Goal: Task Accomplishment & Management: Manage account settings

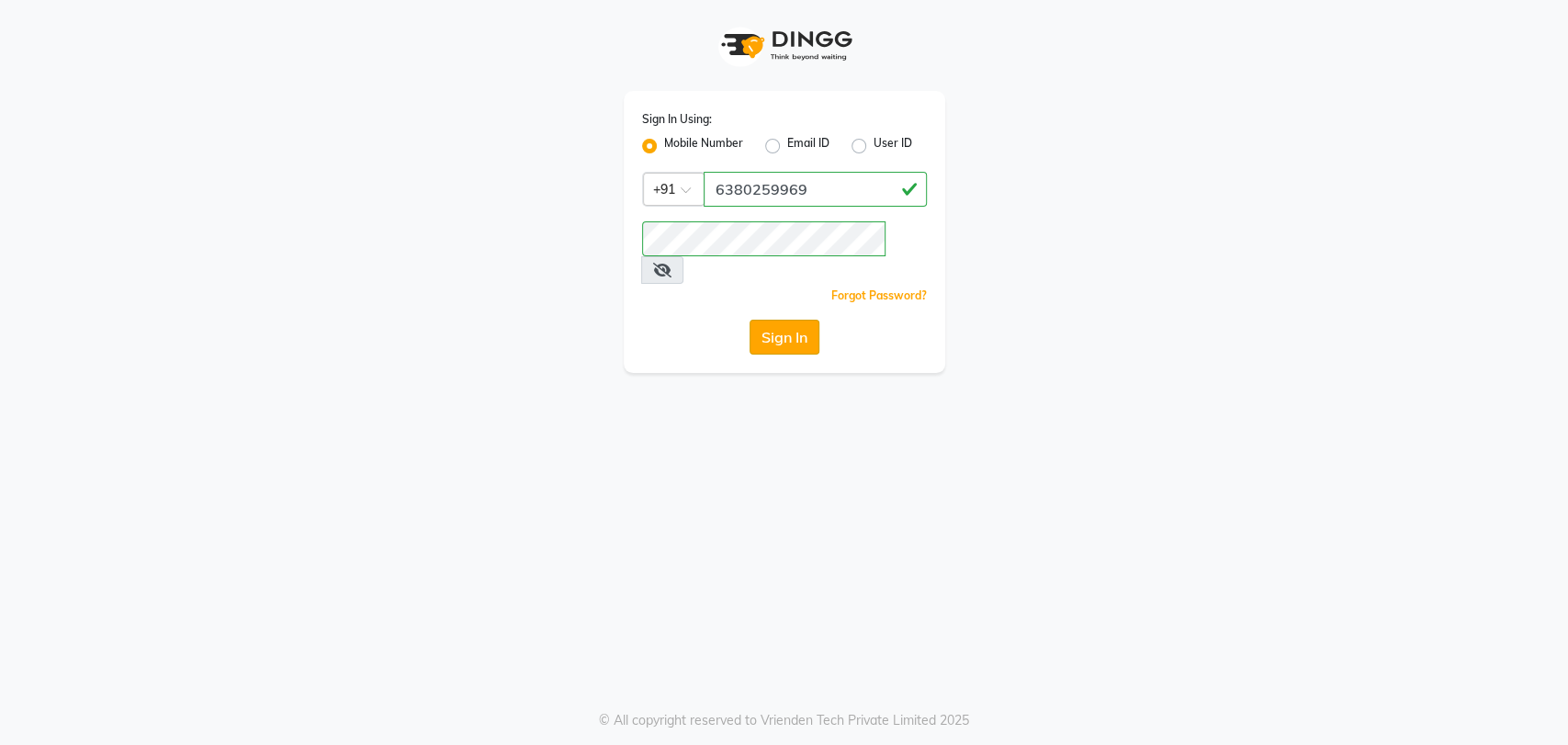
click at [786, 320] on button "Sign In" at bounding box center [784, 336] width 70 height 35
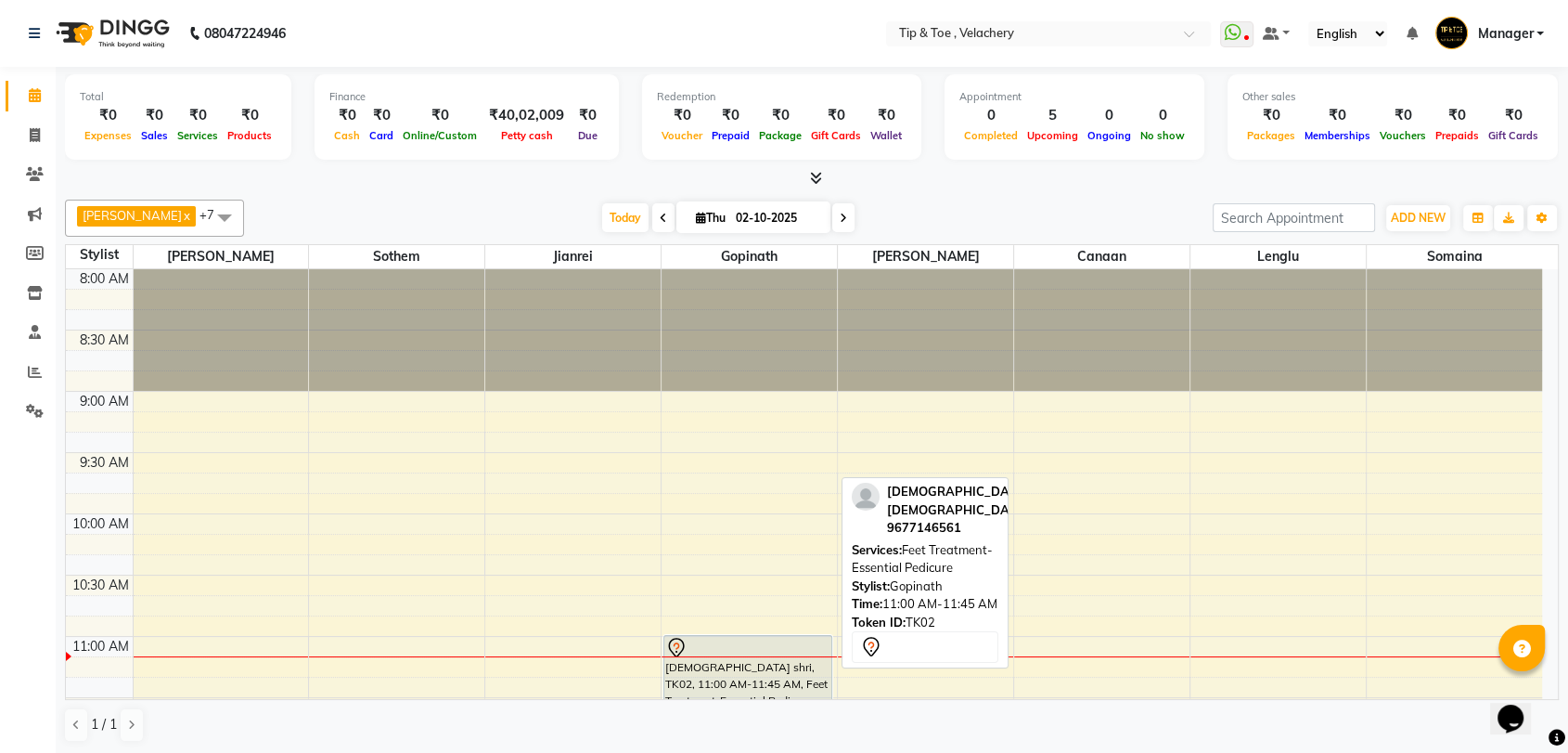
click at [705, 659] on div "[DEMOGRAPHIC_DATA] shri, TK02, 11:00 AM-11:45 AM, Feet Treatment-Essential Pedi…" at bounding box center [749, 680] width 167 height 88
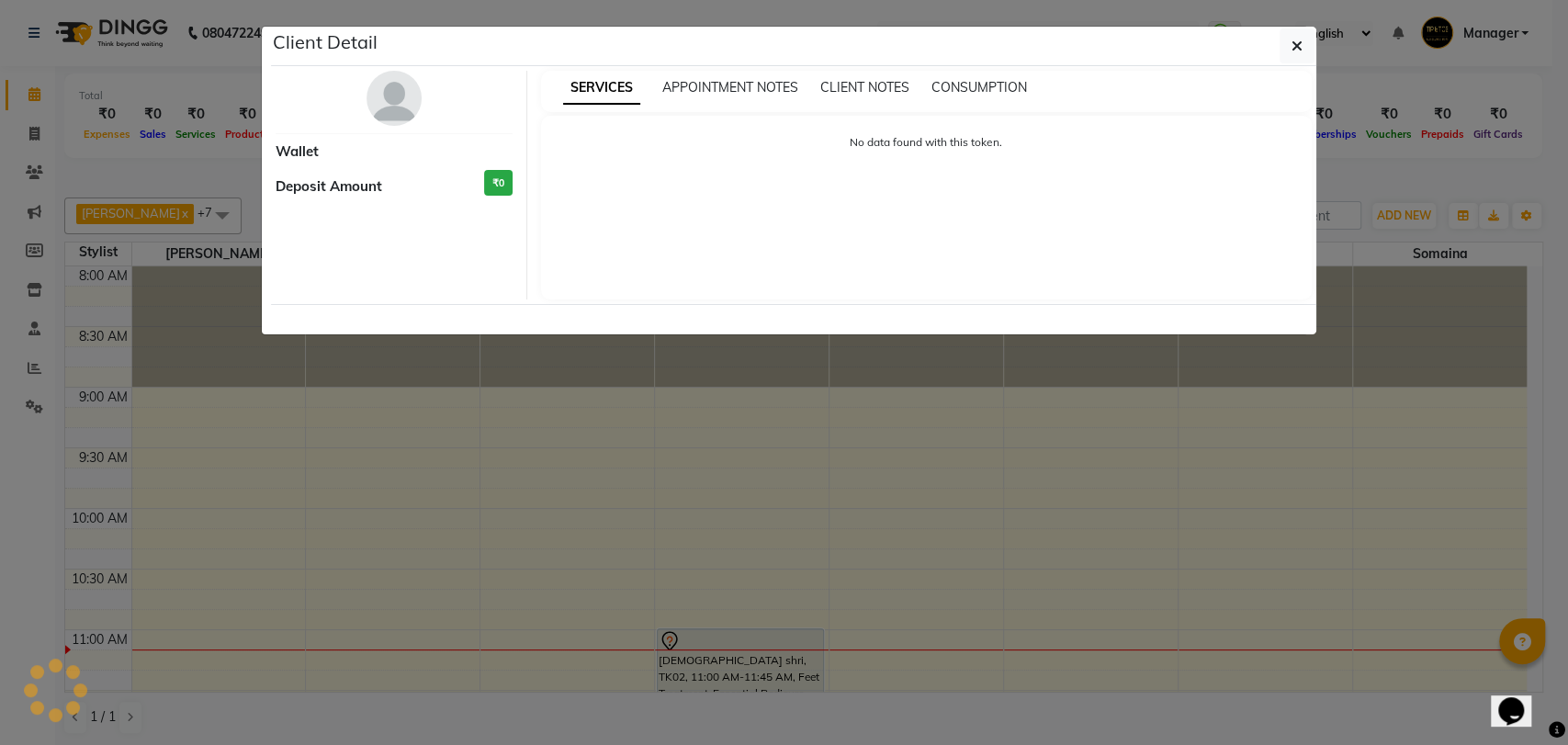
select select "7"
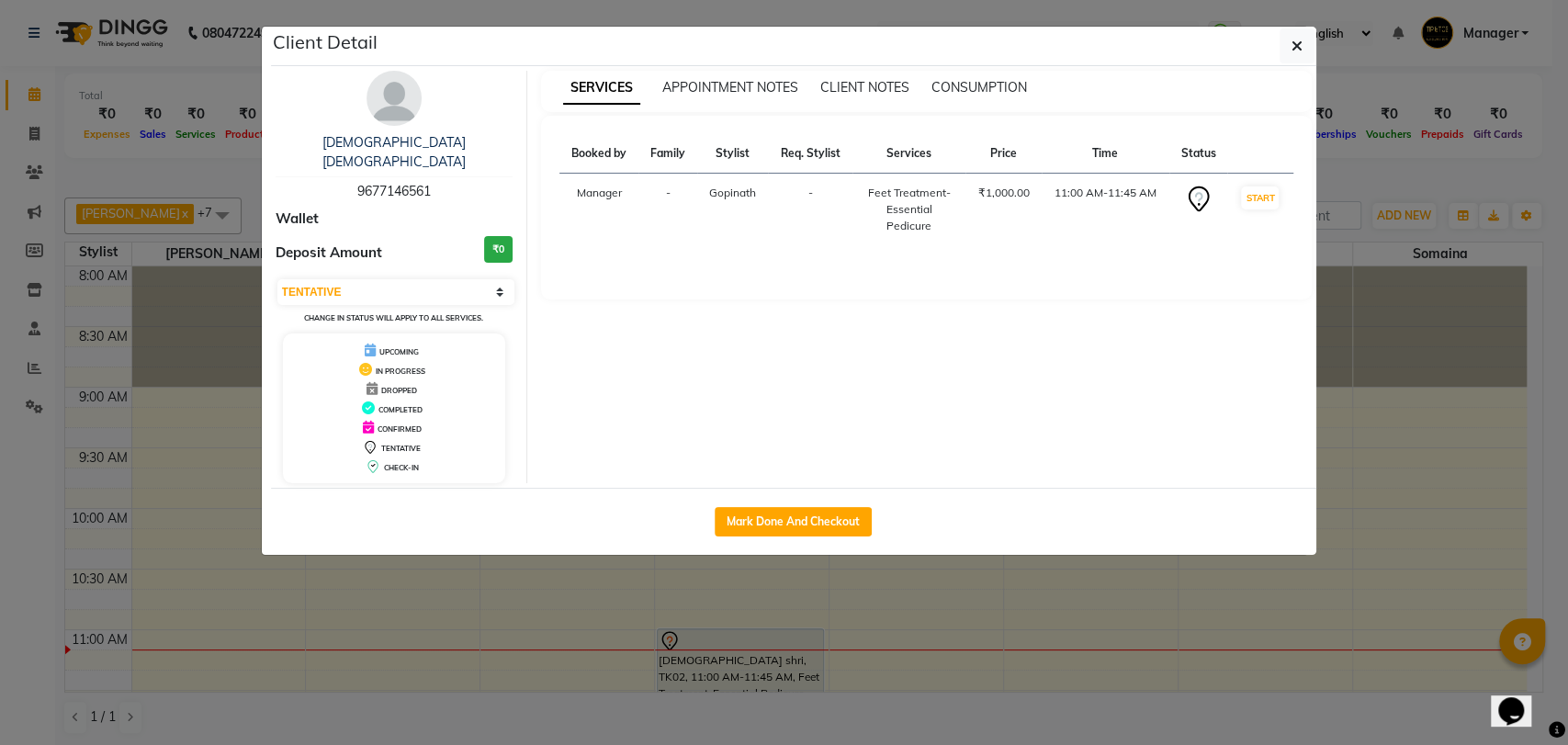
copy div "Feet Treatment-Essential Pedicure"
drag, startPoint x: 857, startPoint y: 181, endPoint x: 910, endPoint y: 229, distance: 71.5
click at [928, 261] on div "Booked by Family Stylist Req. Stylist Services Price Time Status Manager - Gopi…" at bounding box center [926, 207] width 771 height 184
click at [858, 262] on div "Booked by Family Stylist Req. Stylist Services Price Time Status Manager - Gopi…" at bounding box center [926, 207] width 771 height 184
drag, startPoint x: 859, startPoint y: 180, endPoint x: 927, endPoint y: 232, distance: 85.6
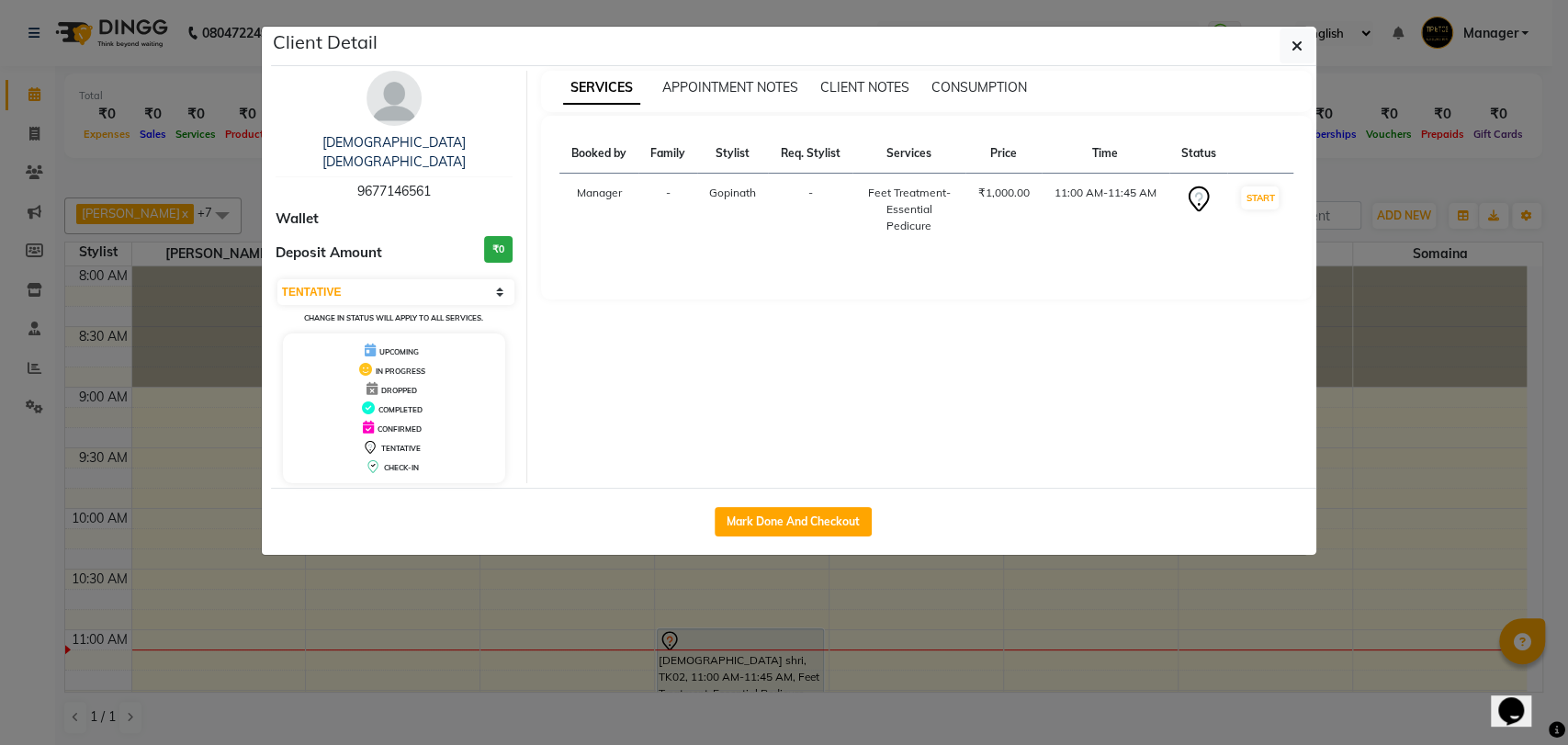
click at [927, 232] on td "Feet Treatment-Essential Pedicure" at bounding box center [909, 210] width 113 height 73
copy div "Feet Treatment-Essential Pedicure"
click at [1297, 39] on icon "button" at bounding box center [1297, 45] width 11 height 15
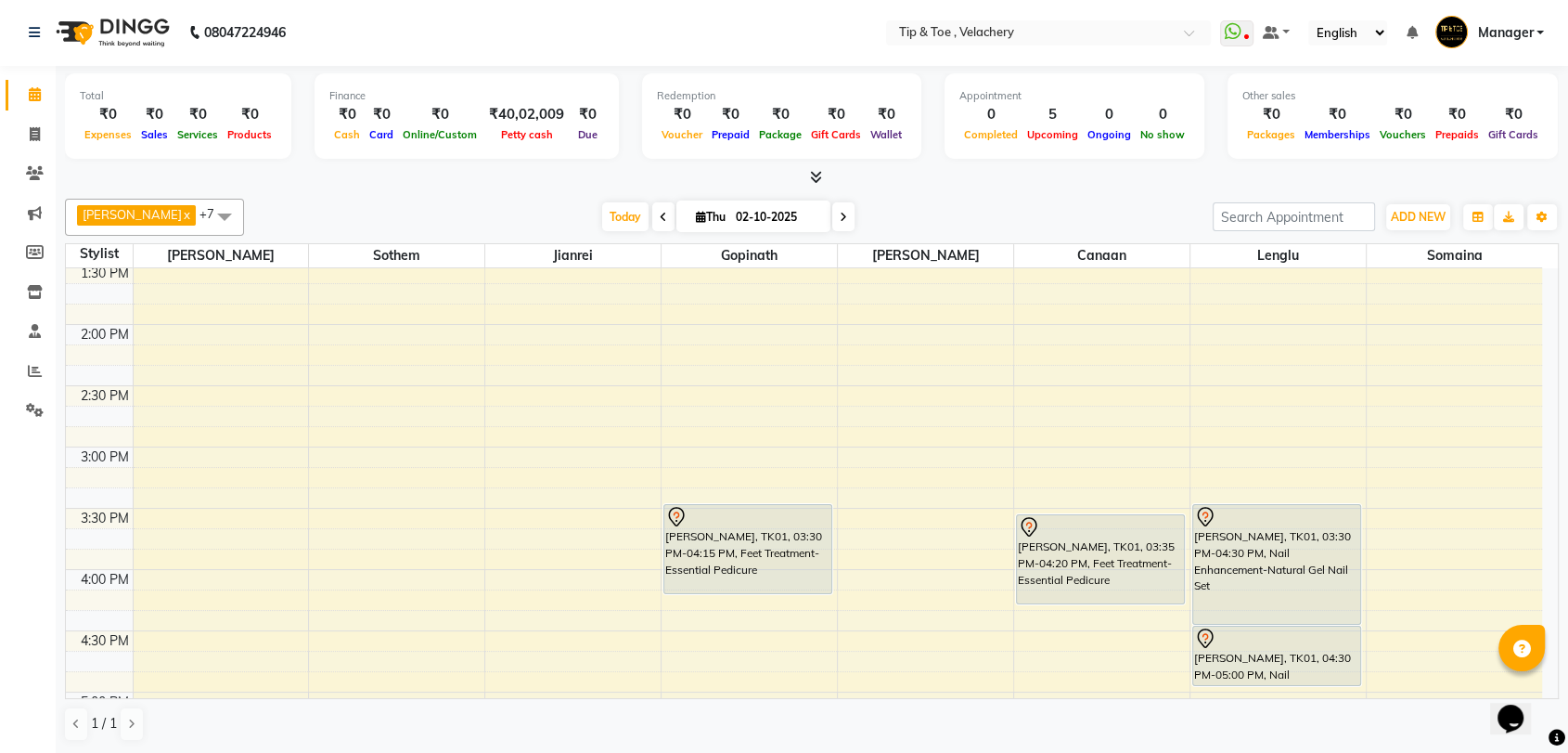
scroll to position [645, 0]
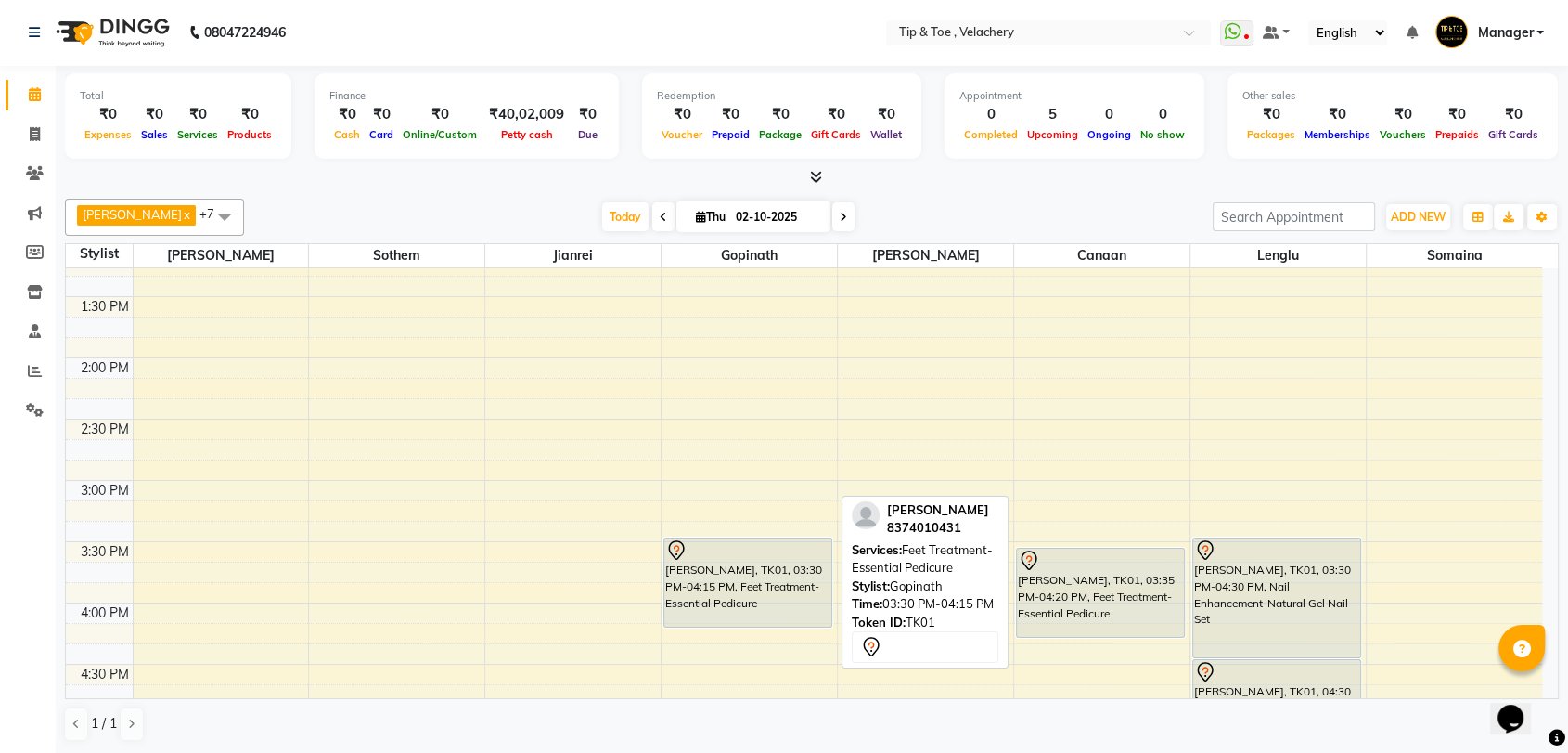
click at [747, 555] on div at bounding box center [748, 551] width 165 height 22
select select "7"
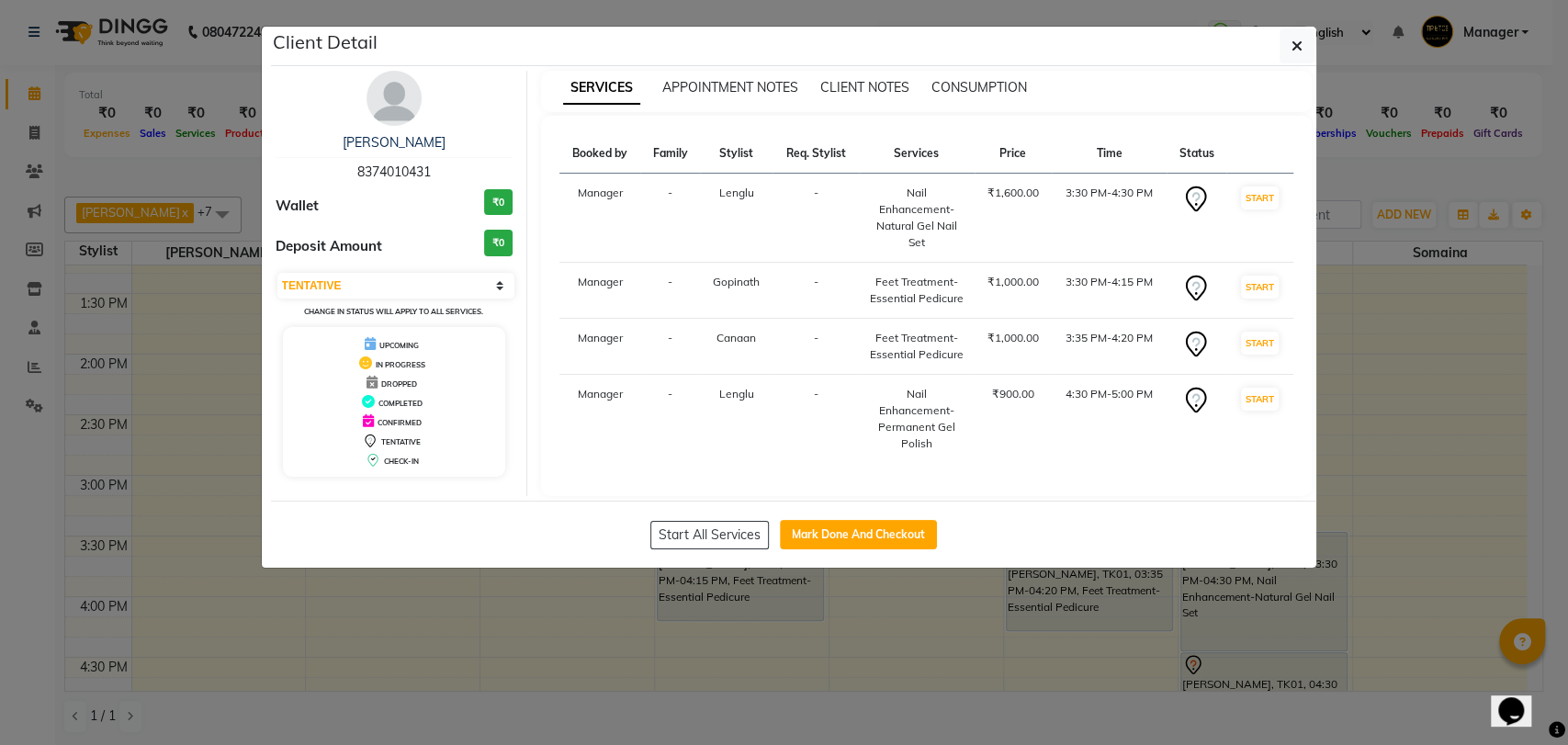
drag, startPoint x: 860, startPoint y: 204, endPoint x: 950, endPoint y: 250, distance: 101.1
click at [950, 250] on td "Nail Enhancement-Natural Gel Nail Set" at bounding box center [916, 218] width 115 height 89
click at [816, 237] on td "-" at bounding box center [816, 218] width 87 height 89
copy tr "Nail Enhancement-Natural Gel Nail Set"
drag, startPoint x: 857, startPoint y: 185, endPoint x: 949, endPoint y: 233, distance: 103.8
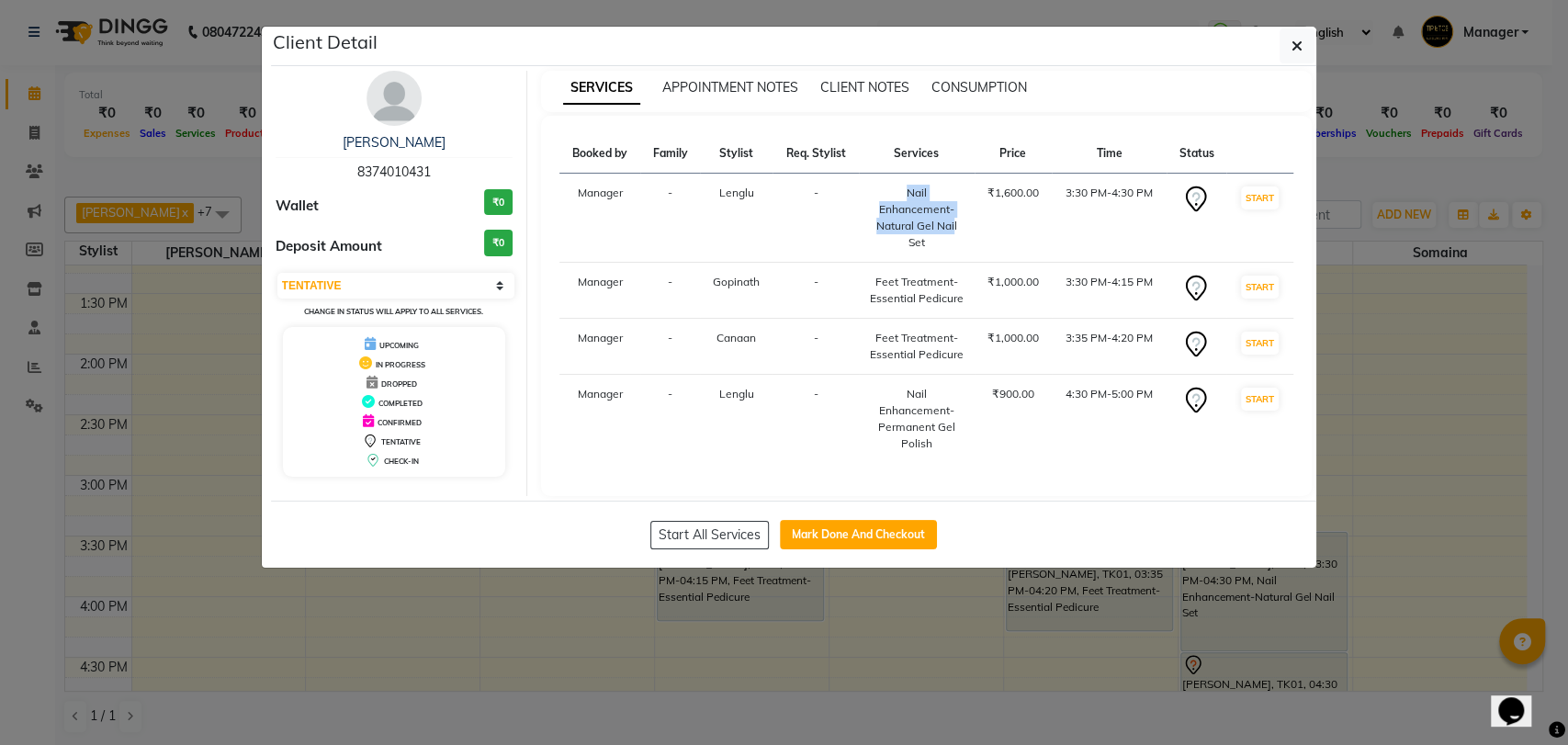
click at [949, 233] on tr "Manager - Lenglu - Nail Enhancement-Natural Gel Nail Set ₹1,600.00 3:30 PM-4:30…" at bounding box center [927, 218] width 734 height 89
click at [949, 246] on div "Nail Enhancement-Natural Gel Nail Set" at bounding box center [917, 217] width 94 height 66
copy div "Nail Enhancement-Natural Gel Nail Set"
drag, startPoint x: 886, startPoint y: 188, endPoint x: 948, endPoint y: 240, distance: 80.9
click at [948, 240] on div "Nail Enhancement-Natural Gel Nail Set" at bounding box center [917, 217] width 94 height 66
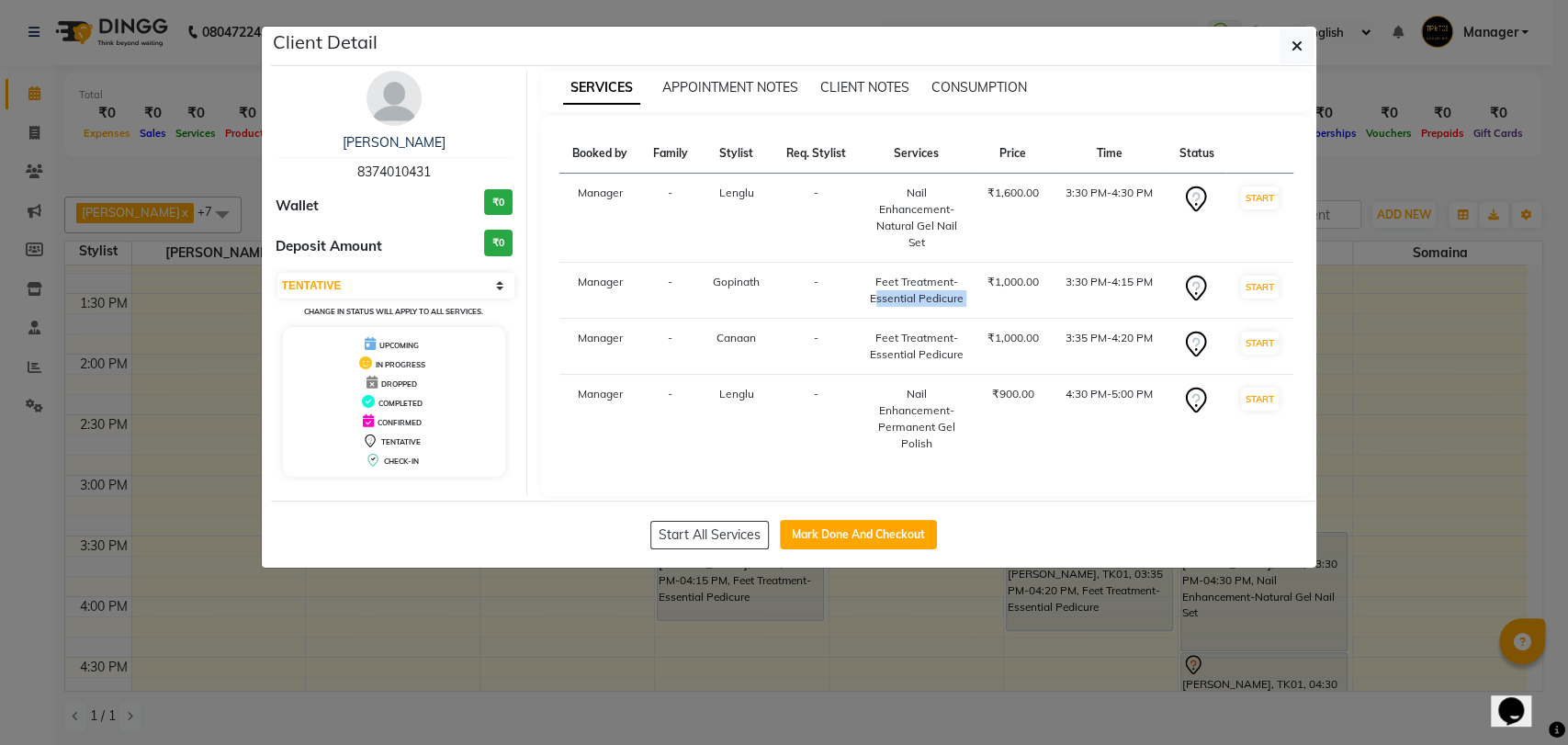
drag, startPoint x: 867, startPoint y: 289, endPoint x: 981, endPoint y: 298, distance: 114.4
click at [981, 298] on tr "Manager - [PERSON_NAME] - Feet Treatment-Essential Pedicure ₹1,000.00 3:30 PM-4…" at bounding box center [927, 290] width 734 height 56
drag, startPoint x: 846, startPoint y: 296, endPoint x: 847, endPoint y: 283, distance: 13.0
click at [845, 296] on td "-" at bounding box center [816, 290] width 87 height 56
drag, startPoint x: 852, startPoint y: 272, endPoint x: 964, endPoint y: 306, distance: 117.0
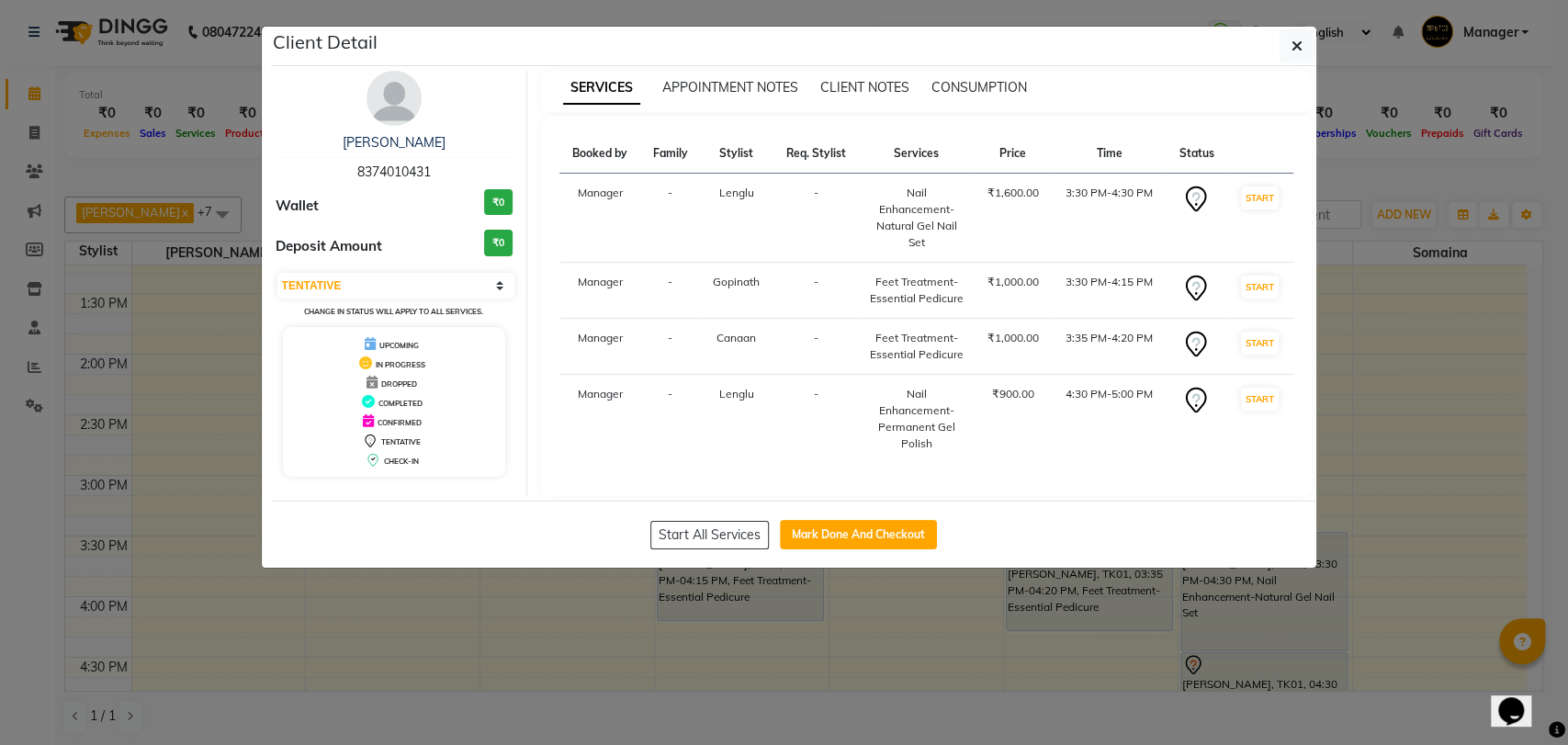
click at [964, 306] on tr "Manager - [PERSON_NAME] - Feet Treatment-Essential Pedicure ₹1,000.00 3:30 PM-4…" at bounding box center [927, 290] width 734 height 56
copy tr "Feet Treatment-Essential Pedicure"
click at [964, 306] on td "Feet Treatment-Essential Pedicure" at bounding box center [916, 290] width 115 height 56
drag, startPoint x: 845, startPoint y: 335, endPoint x: 973, endPoint y: 366, distance: 131.7
click at [973, 366] on tr "Manager - Canaan - Feet Treatment-Essential Pedicure ₹1,000.00 3:35 PM-4:20 PM …" at bounding box center [927, 346] width 734 height 56
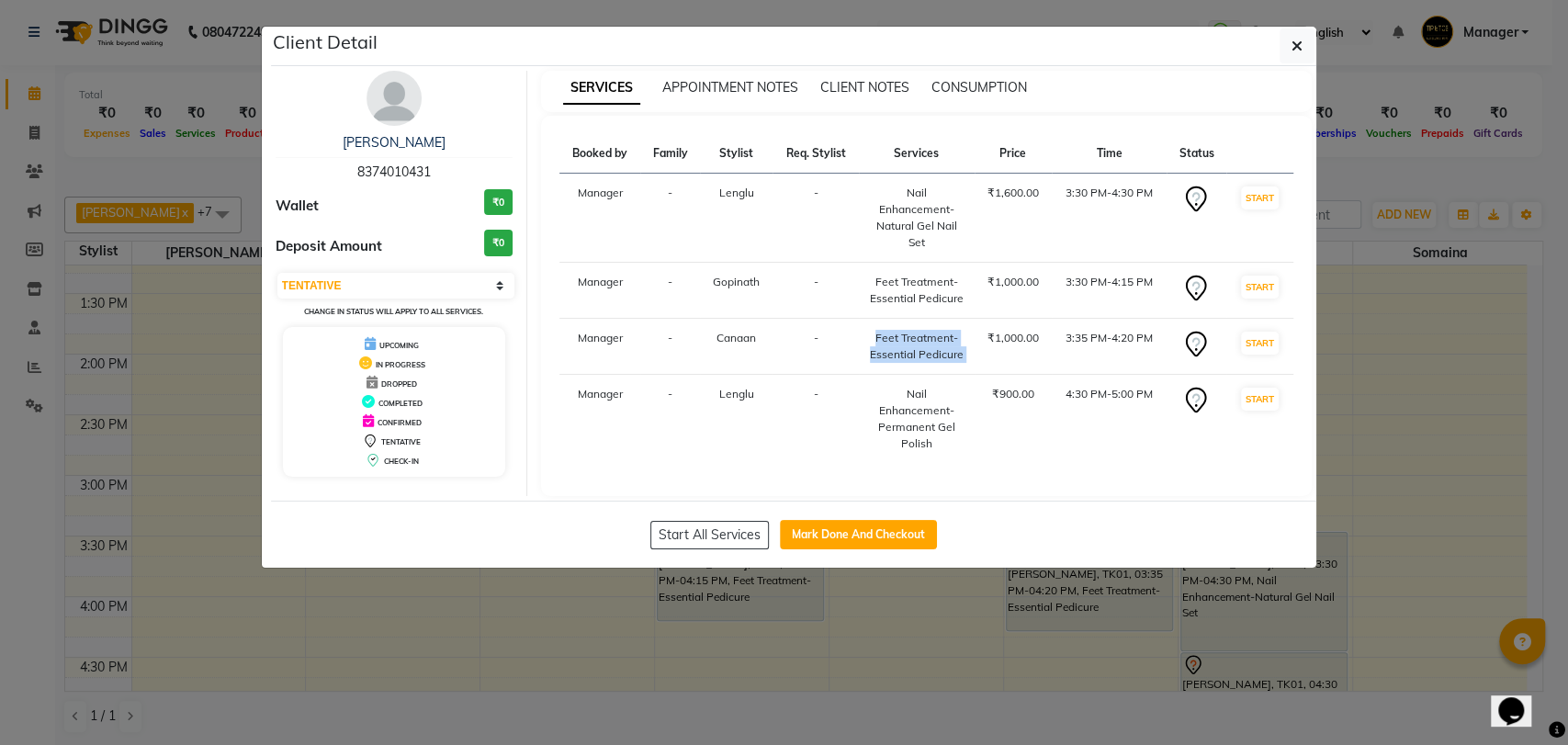
copy tr "Feet Treatment-Essential Pedicure"
drag, startPoint x: 886, startPoint y: 391, endPoint x: 952, endPoint y: 440, distance: 82.2
click at [952, 440] on div "Nail Enhancement-Permanent Gel Polish" at bounding box center [917, 418] width 94 height 66
copy div "Nail Enhancement-Permanent Gel Polish"
click at [948, 436] on div "Nail Enhancement-Permanent Gel Polish" at bounding box center [917, 418] width 94 height 66
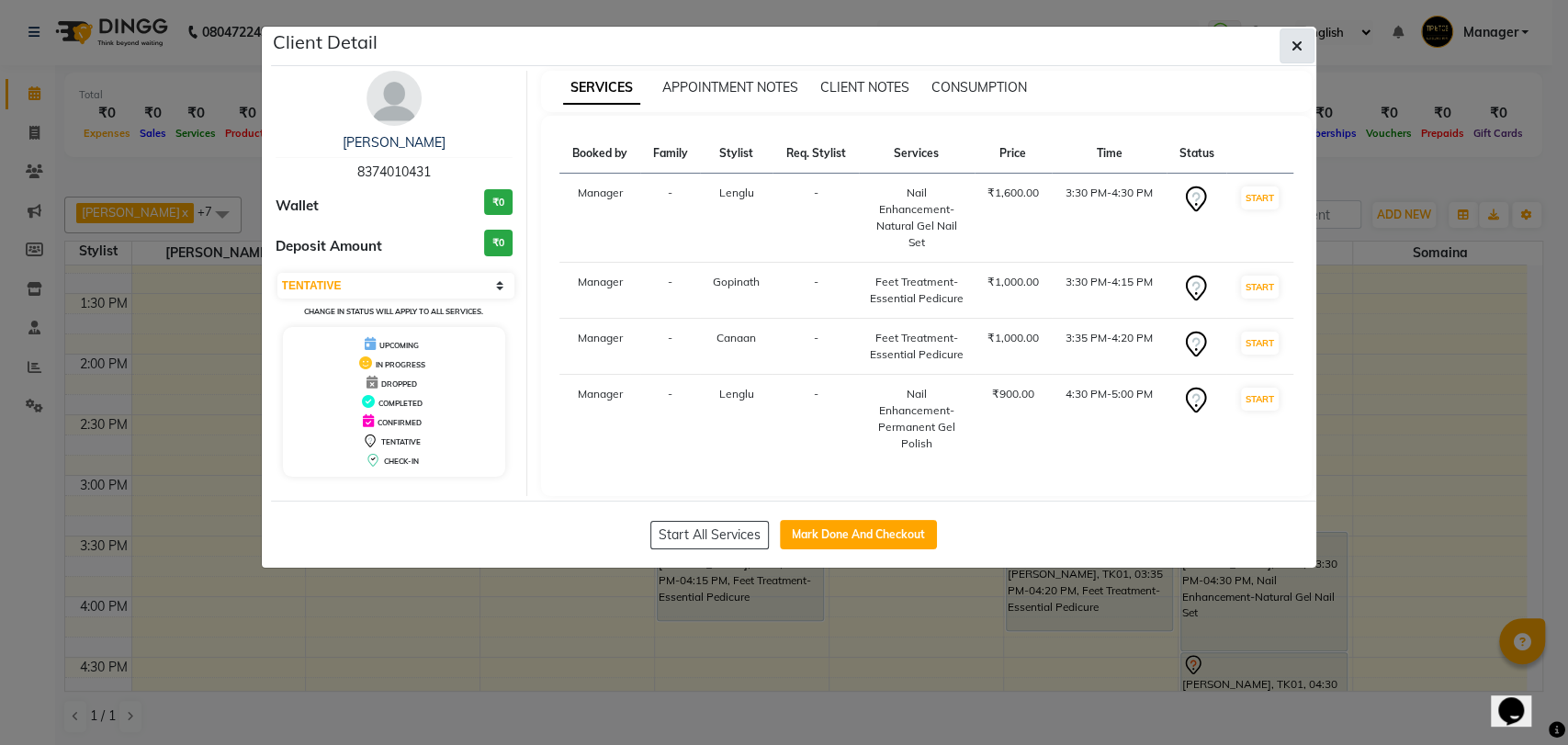
click at [1292, 52] on icon "button" at bounding box center [1297, 45] width 11 height 15
